Goal: Task Accomplishment & Management: Complete application form

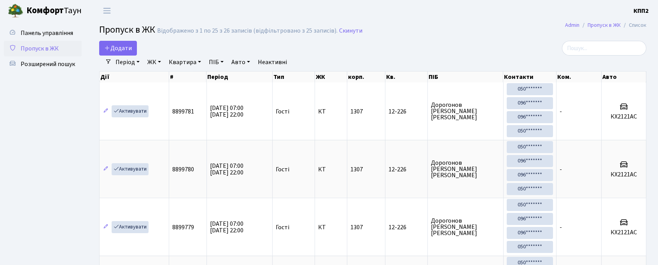
select select "25"
click at [120, 47] on span "Додати" at bounding box center [118, 48] width 28 height 9
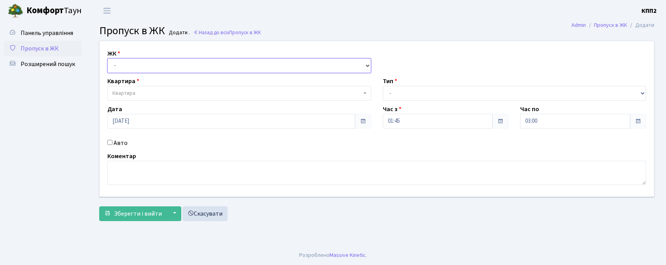
click at [136, 65] on select "- КТ, вул. Регенераторна, 4 КТ2, просп. [STREET_ADDRESS] [STREET_ADDRESS] [PERS…" at bounding box center [239, 65] width 264 height 15
click at [47, 61] on span "Розширений пошук" at bounding box center [48, 64] width 54 height 9
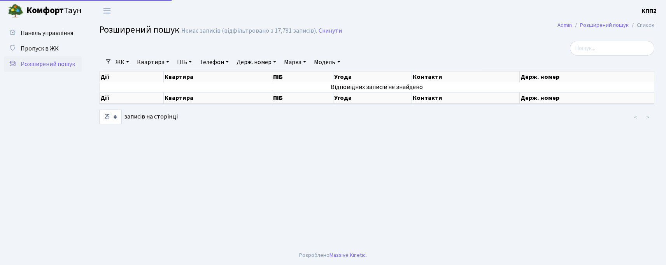
select select "25"
click at [125, 66] on link "ЖК" at bounding box center [122, 62] width 20 height 13
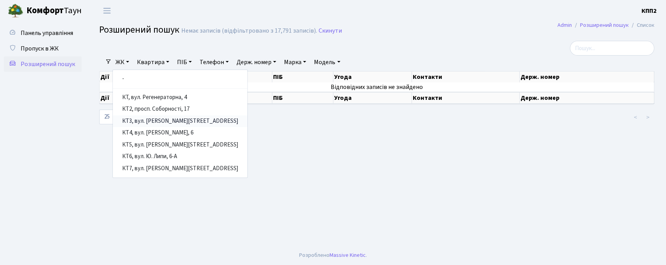
click at [150, 121] on link "КТ3, вул. [PERSON_NAME][STREET_ADDRESS]" at bounding box center [180, 122] width 135 height 12
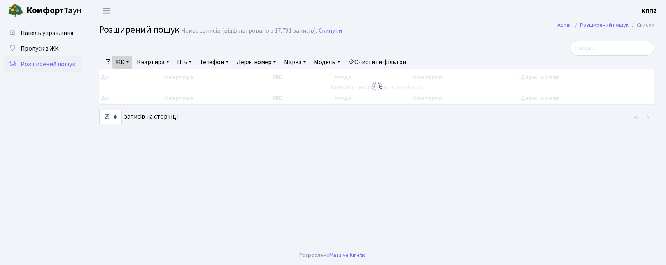
click at [145, 65] on link "Квартира" at bounding box center [153, 62] width 39 height 13
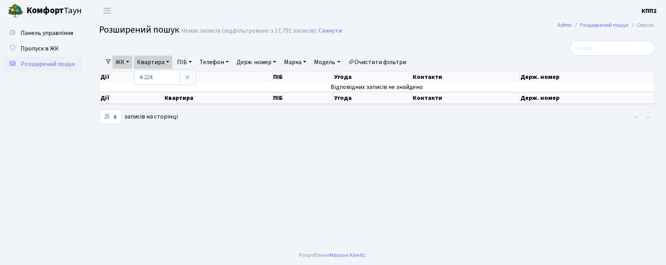
click at [118, 61] on link "ЖК" at bounding box center [122, 62] width 20 height 13
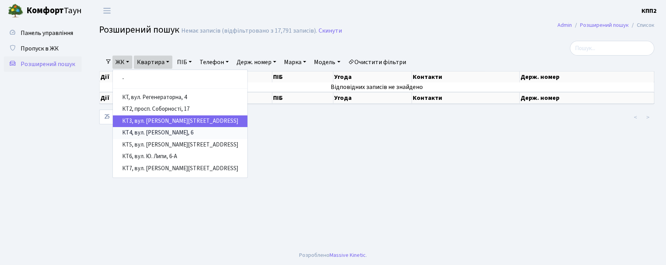
click at [136, 130] on link "КТ4, вул. [PERSON_NAME], 6" at bounding box center [180, 133] width 135 height 12
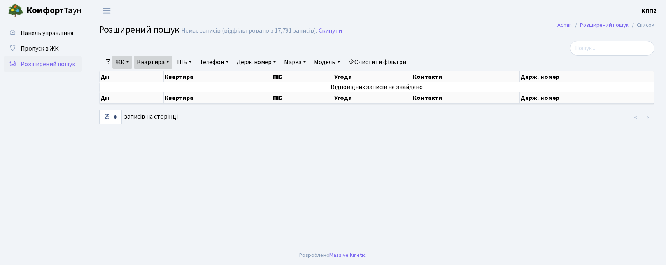
click at [153, 59] on link "Квартира" at bounding box center [153, 62] width 39 height 13
type input "4"
type input "224"
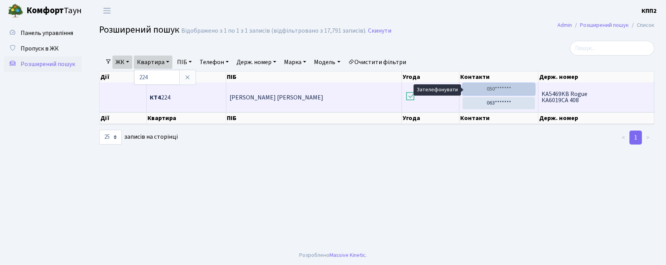
click at [505, 84] on link "050*******" at bounding box center [499, 89] width 72 height 12
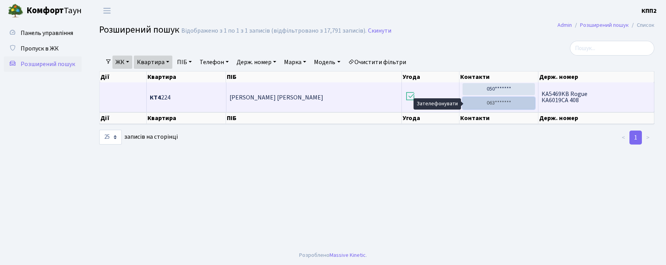
click at [511, 107] on link "063*******" at bounding box center [499, 103] width 72 height 12
